Goal: Information Seeking & Learning: Learn about a topic

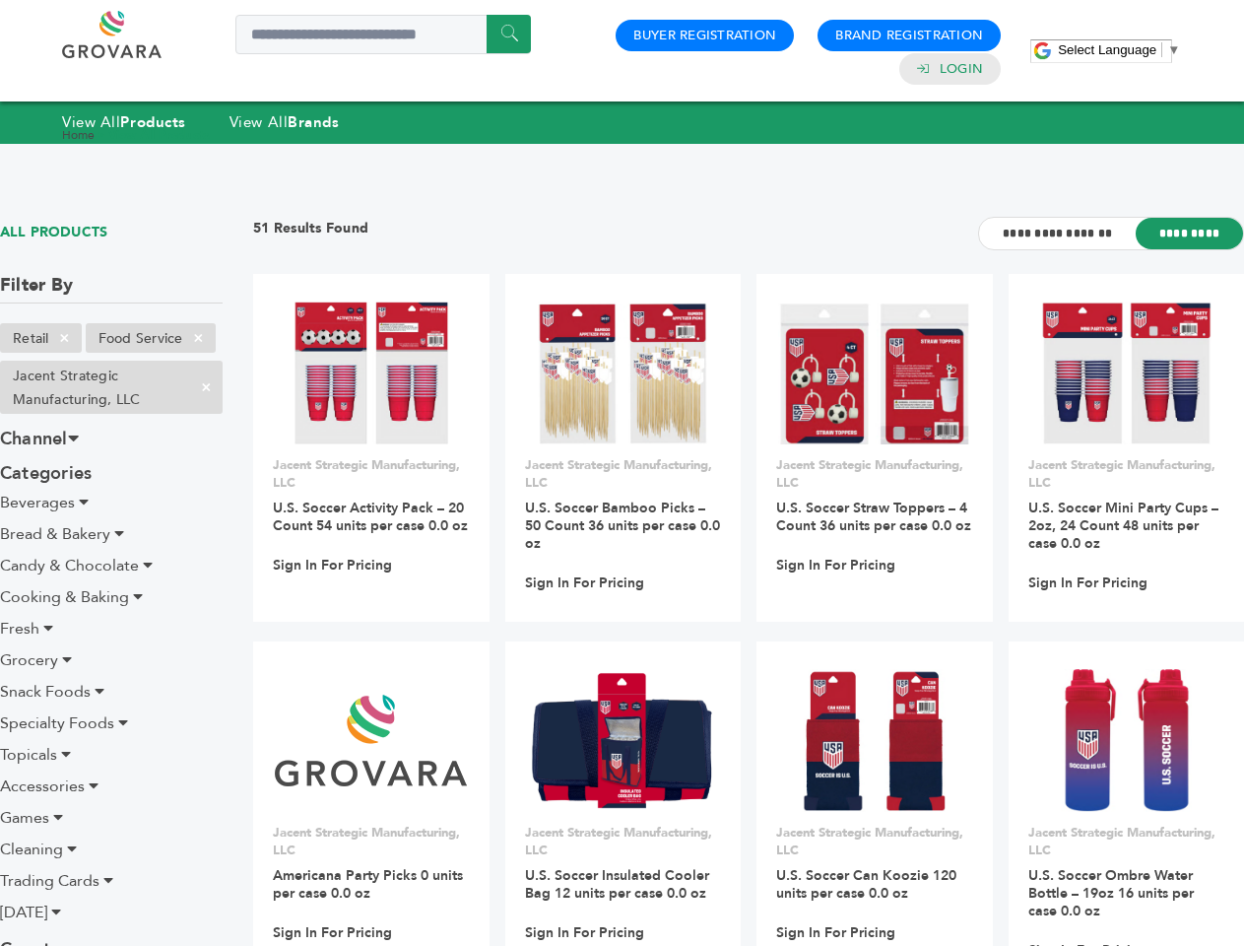
click at [1119, 49] on span "Select Language" at bounding box center [1107, 49] width 99 height 15
click at [65, 338] on span "×" at bounding box center [64, 338] width 33 height 24
click at [199, 338] on ul "Retail × Food Service × Jacent Strategic Manufacturing, LLC ×" at bounding box center [111, 372] width 223 height 99
click at [206, 387] on span "×" at bounding box center [206, 387] width 33 height 24
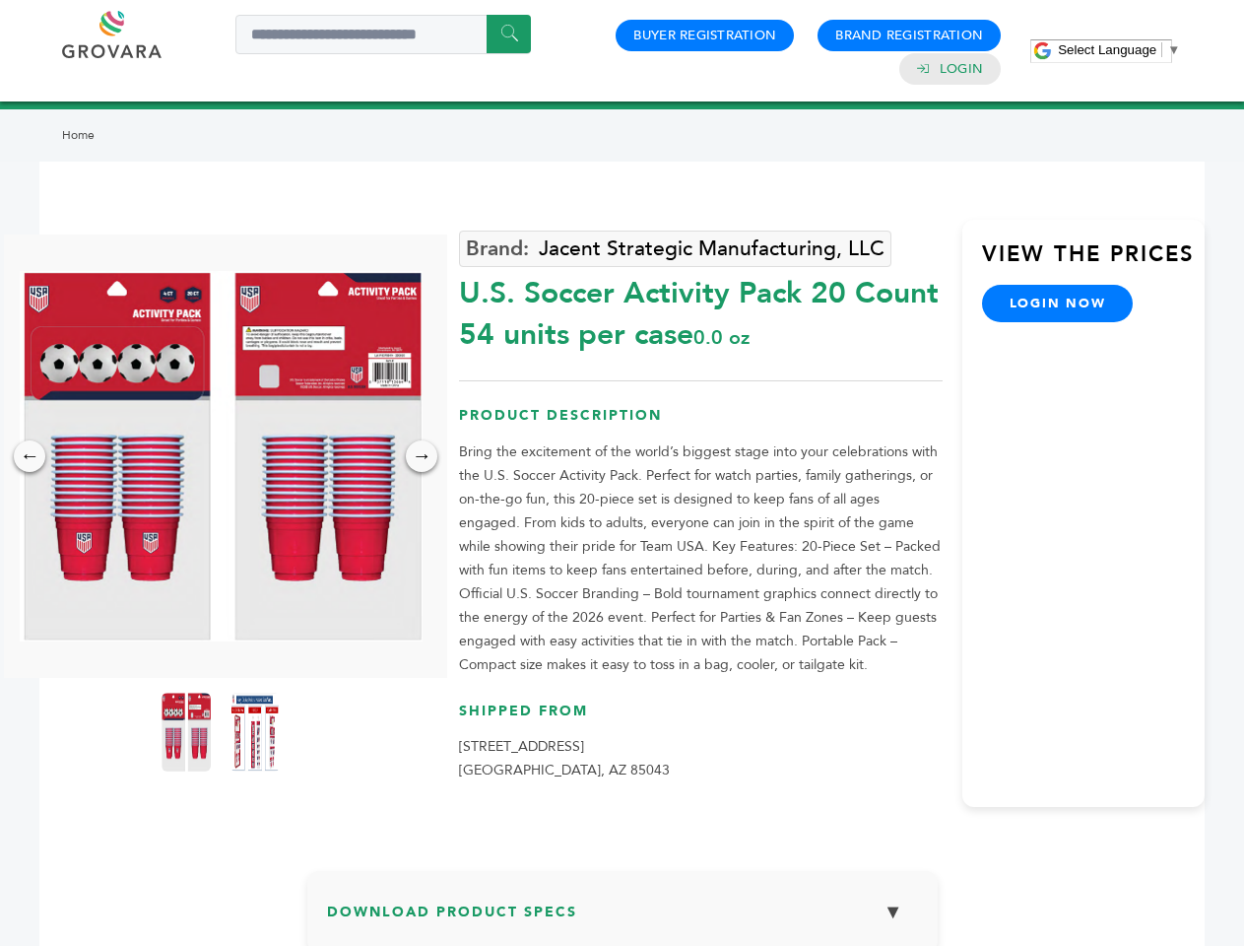
click at [1119, 49] on span "Select Language" at bounding box center [1107, 49] width 99 height 15
click at [221, 456] on img at bounding box center [221, 456] width 403 height 370
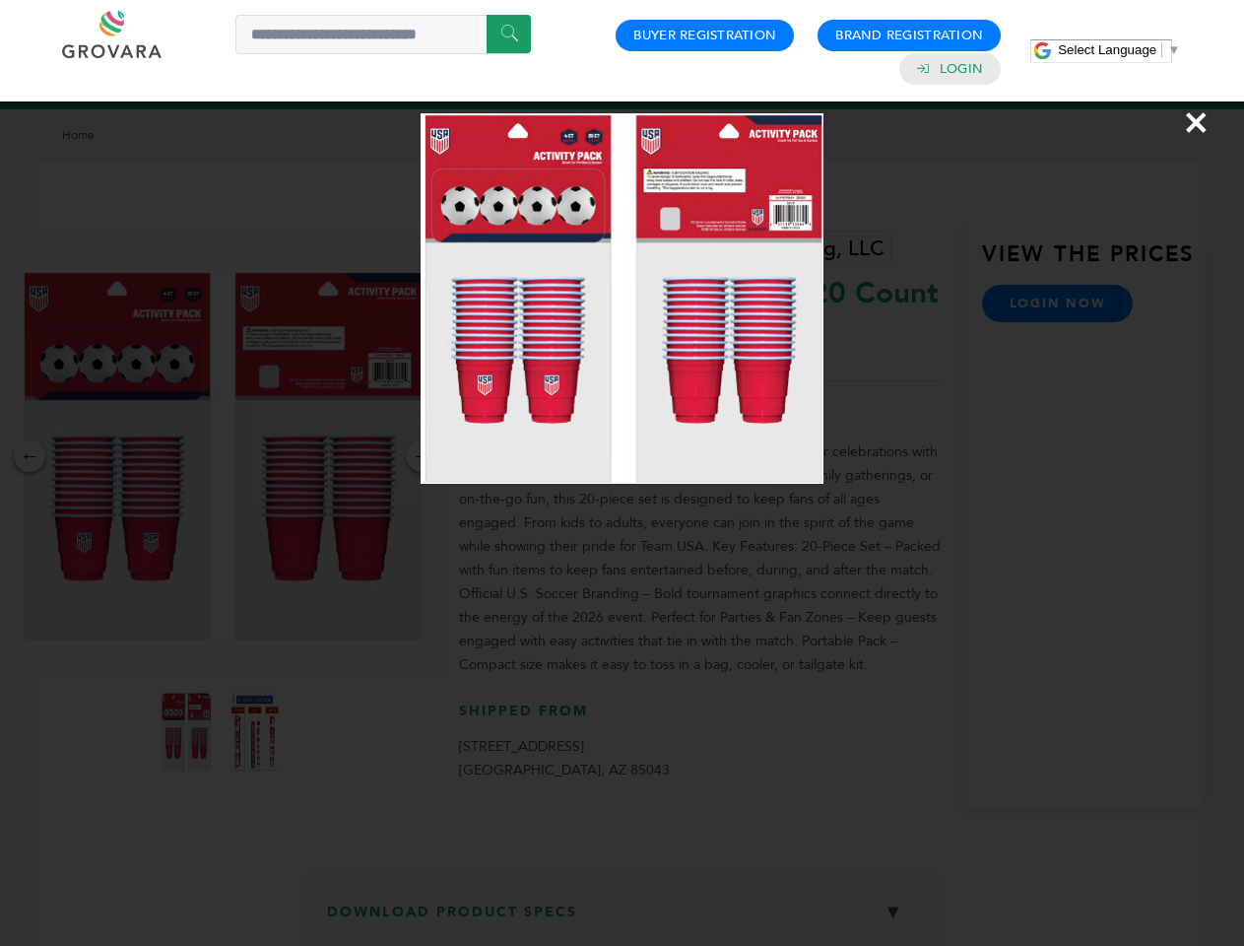
click at [30, 456] on div "×" at bounding box center [622, 473] width 1244 height 946
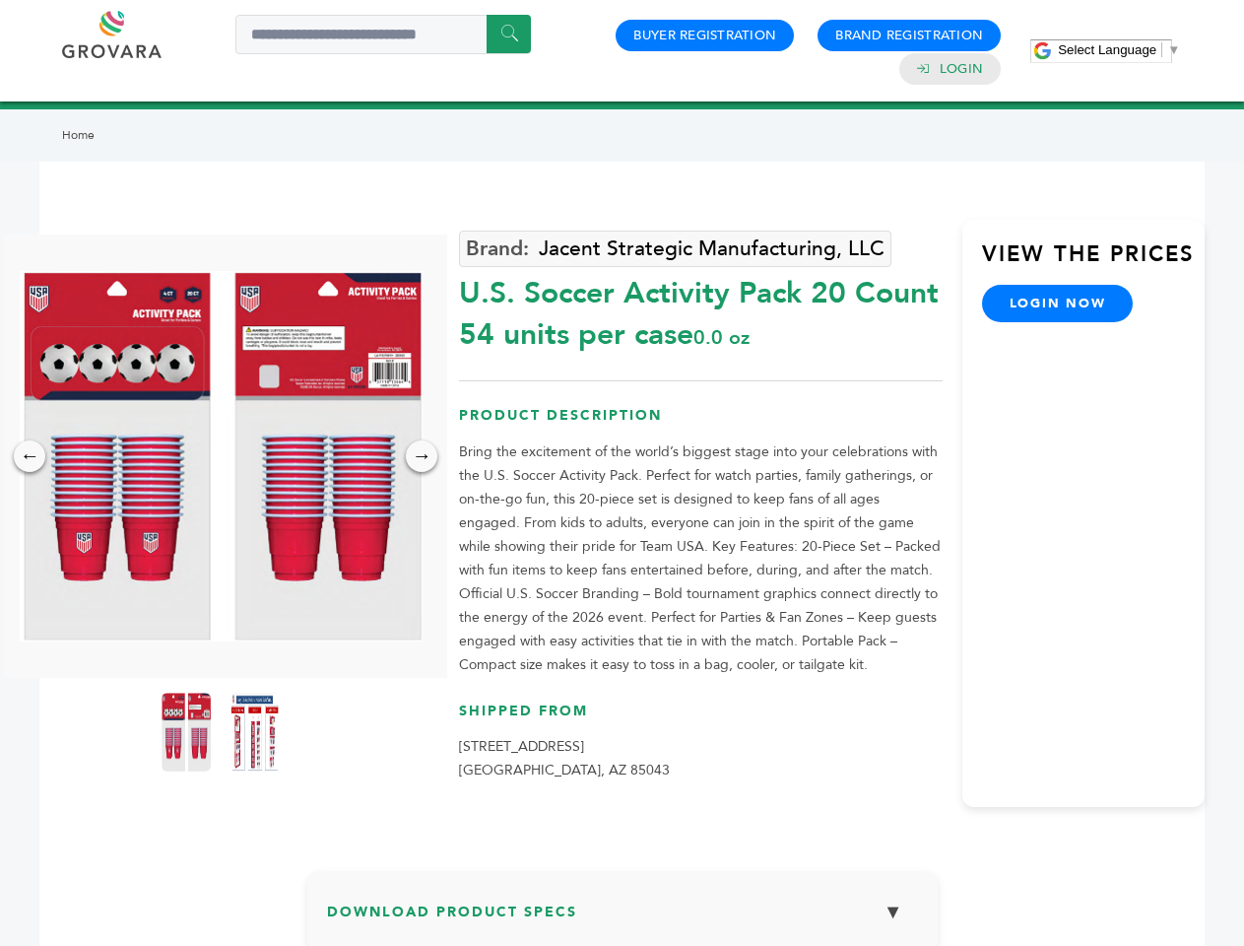
click at [422, 456] on div "→" at bounding box center [422, 456] width 32 height 32
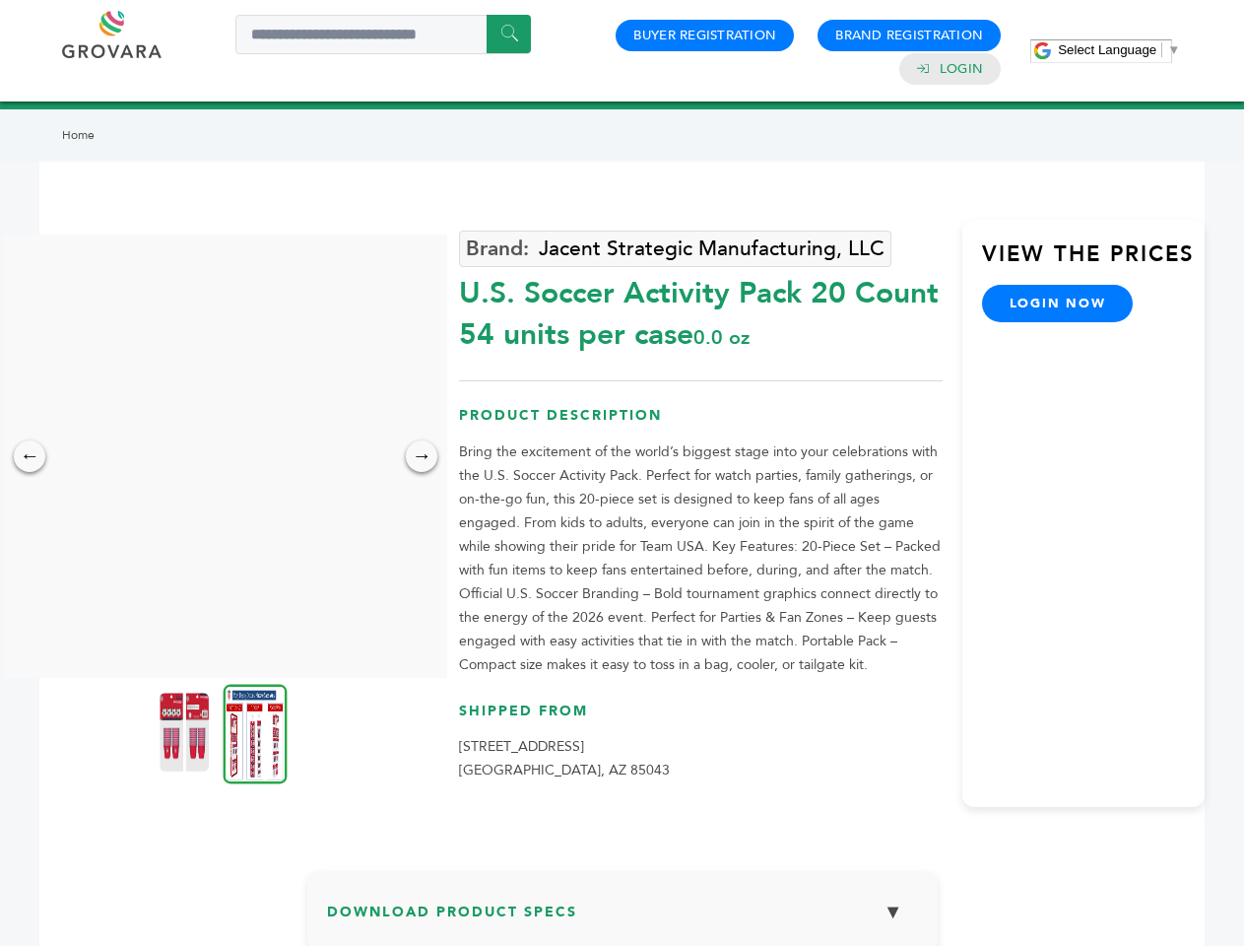
click at [186, 732] on img at bounding box center [184, 732] width 49 height 79
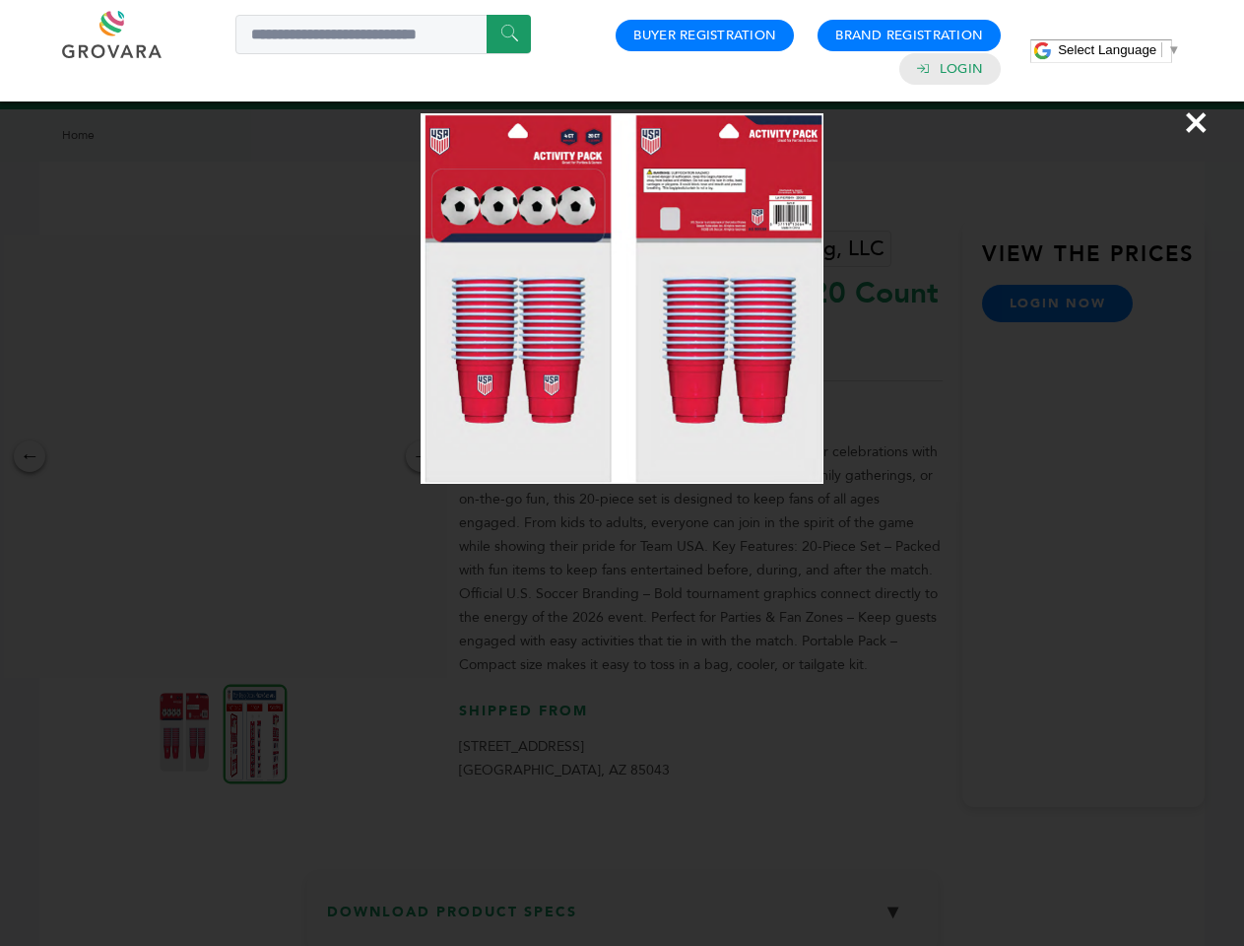
click at [255, 732] on div "×" at bounding box center [622, 473] width 1244 height 946
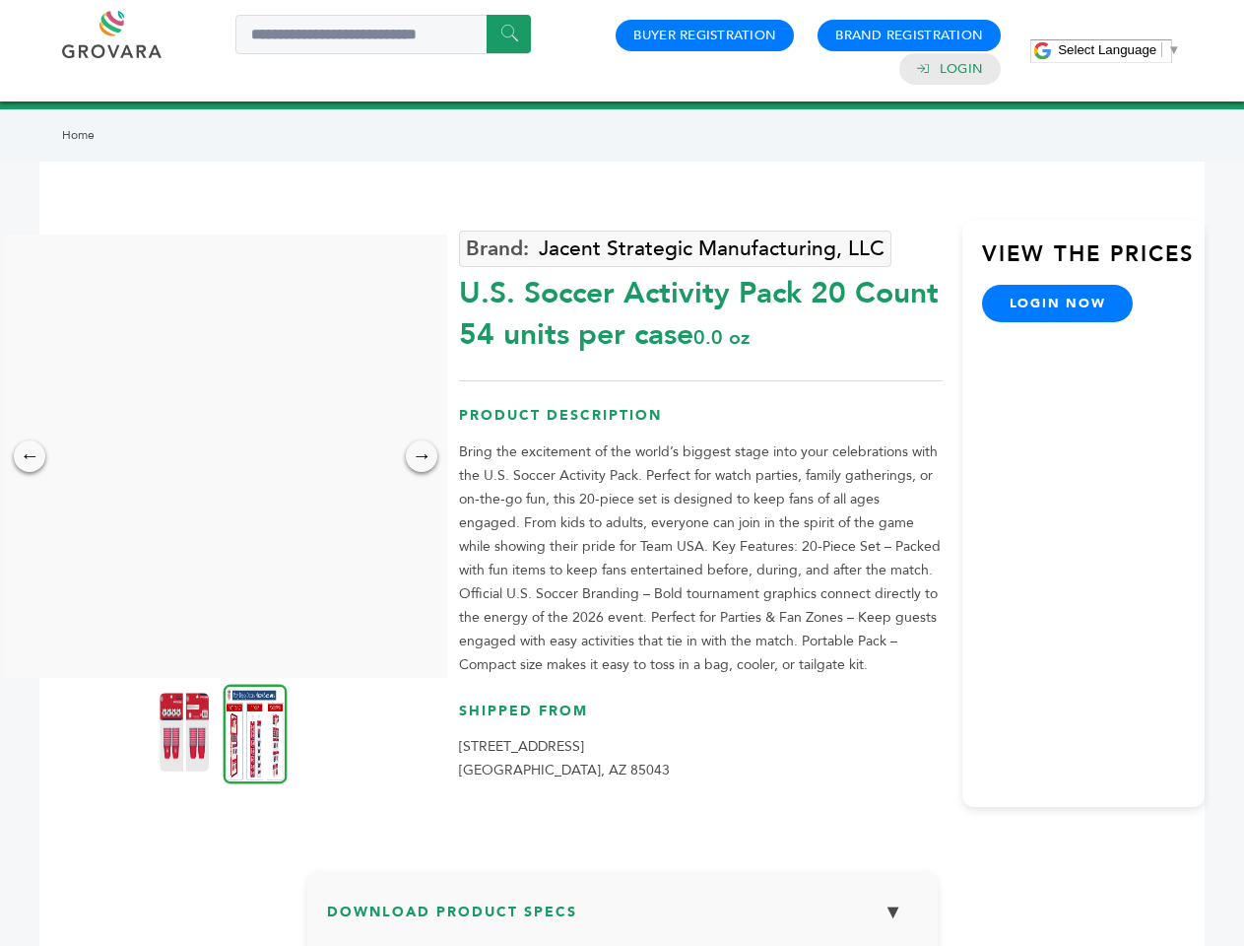
click at [623, 918] on h3 "Download Product Specs ▼" at bounding box center [622, 919] width 591 height 57
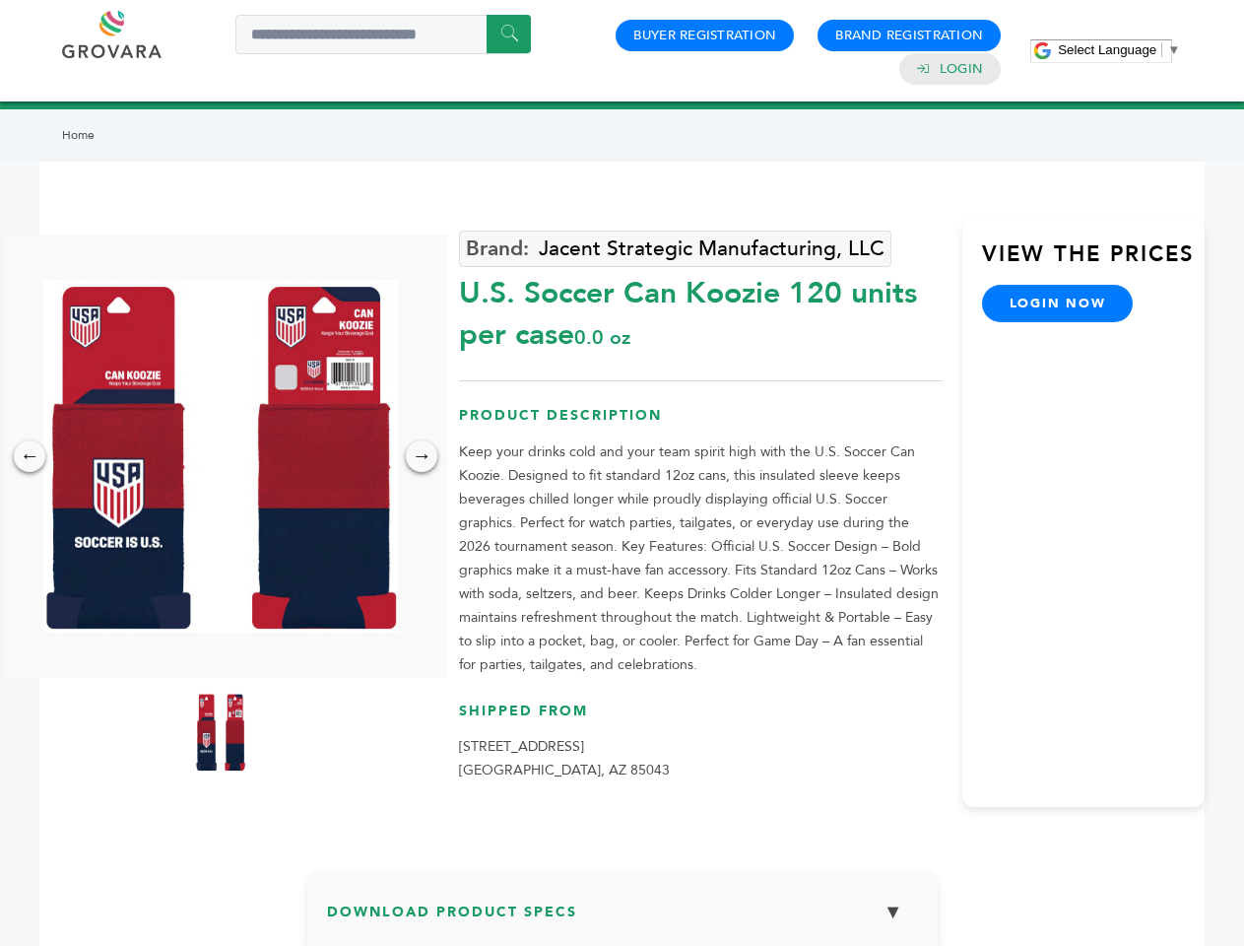
click at [1119, 49] on span "Select Language" at bounding box center [1107, 49] width 99 height 15
